Goal: Find contact information: Find contact information

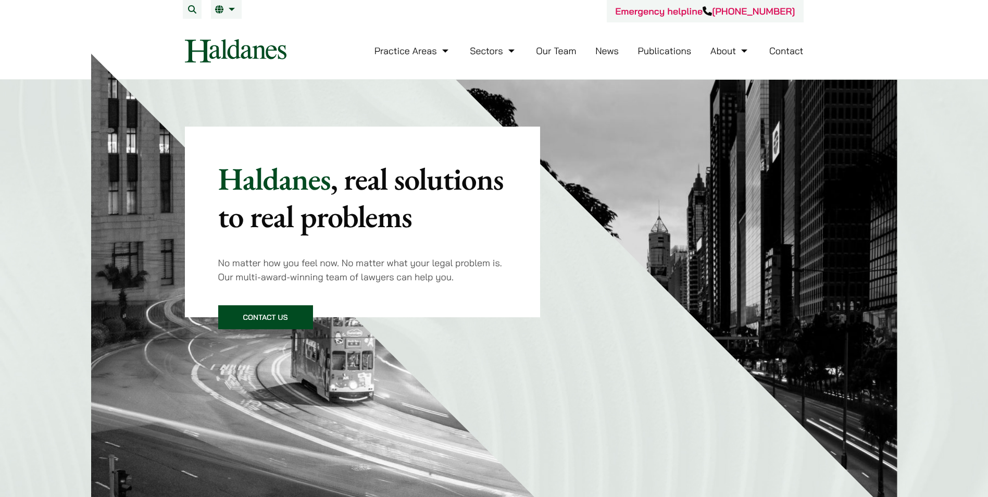
click at [789, 49] on link "Contact" at bounding box center [786, 51] width 34 height 12
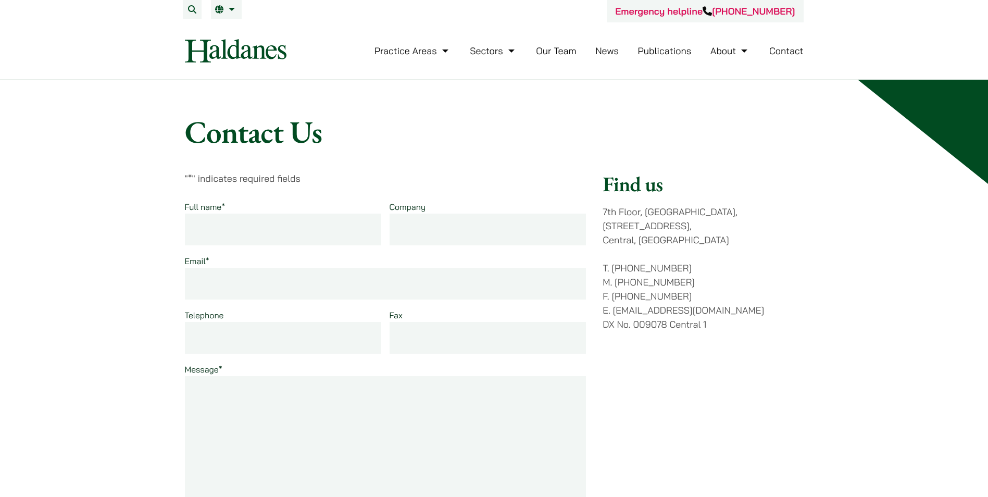
click at [248, 48] on img at bounding box center [236, 50] width 102 height 23
